Goal: Transaction & Acquisition: Purchase product/service

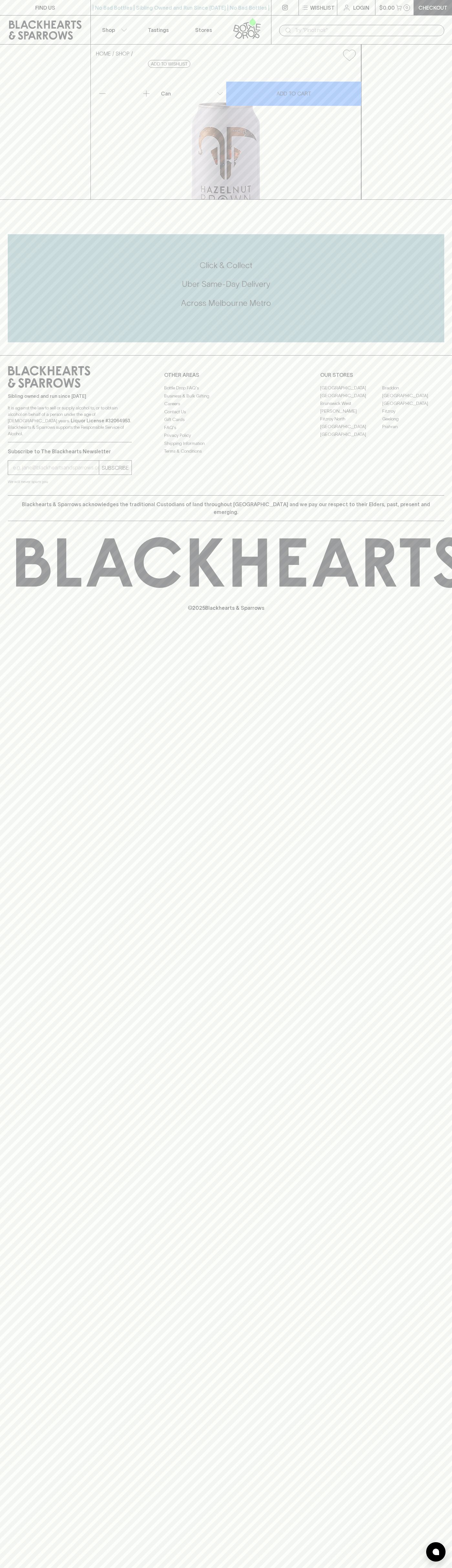
click at [356, 20] on div "​" at bounding box center [361, 29] width 181 height 29
click at [451, 200] on div "HOME SHOP Bad Shepherd Hazelnut Brown Ale $7.00 Add to wishlist 10% discount wh…" at bounding box center [226, 122] width 452 height 155
click at [376, 1568] on html "FIND US | No Bad Bottles | Sibling Owned and Run Since 2006 | No Bad Bottles | …" at bounding box center [226, 784] width 452 height 1568
click at [2, 363] on div "FIND US | No Bad Bottles | Sibling Owned and Run Since 2006 | No Bad Bottles | …" at bounding box center [226, 784] width 452 height 1568
